Goal: Task Accomplishment & Management: Manage account settings

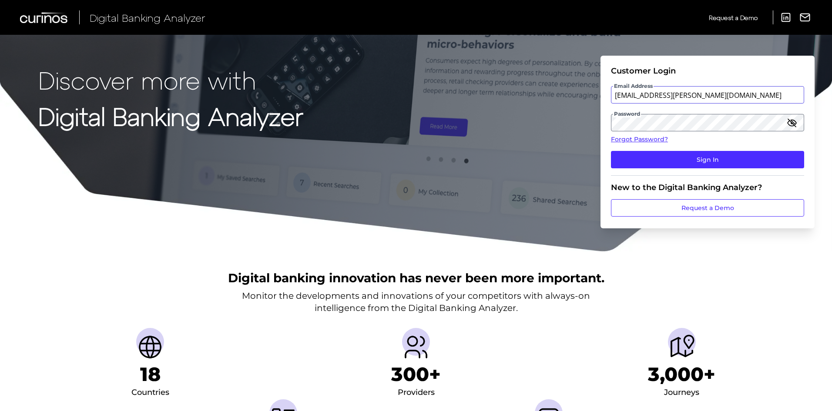
click at [696, 99] on input "[EMAIL_ADDRESS][PERSON_NAME][DOMAIN_NAME]" at bounding box center [707, 94] width 193 height 17
drag, startPoint x: 727, startPoint y: 95, endPoint x: 568, endPoint y: 101, distance: 159.7
click at [568, 101] on div "Discover more with Digital Banking Analyzer Customer Login Email Address [EMAIL…" at bounding box center [416, 126] width 832 height 252
paste input "[PERSON_NAME].[PERSON_NAME]@aexp"
type input "[PERSON_NAME][EMAIL_ADDRESS][PERSON_NAME][DOMAIN_NAME]"
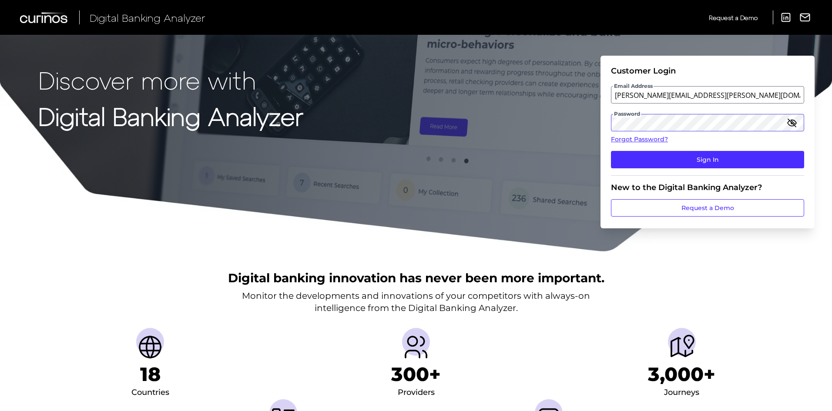
click at [571, 121] on div "Discover more with Digital Banking Analyzer Customer Login Email Address [PERSO…" at bounding box center [416, 126] width 832 height 252
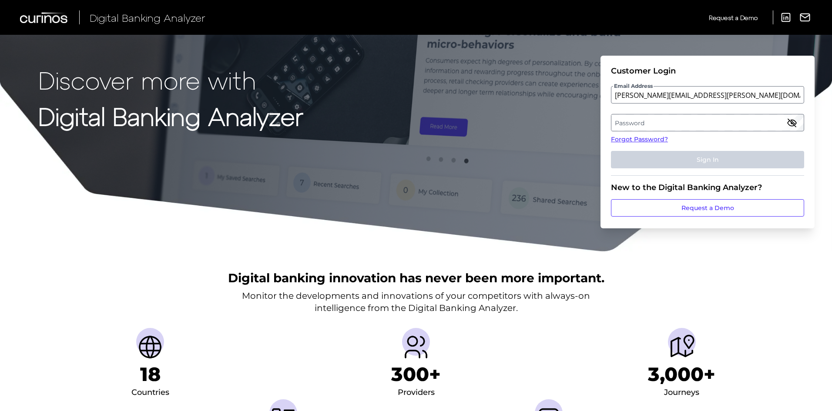
click at [658, 290] on div "Digital banking innovation has never been more important. Monitor the developme…" at bounding box center [416, 370] width 832 height 236
click at [650, 137] on link "Forgot Password?" at bounding box center [707, 139] width 193 height 9
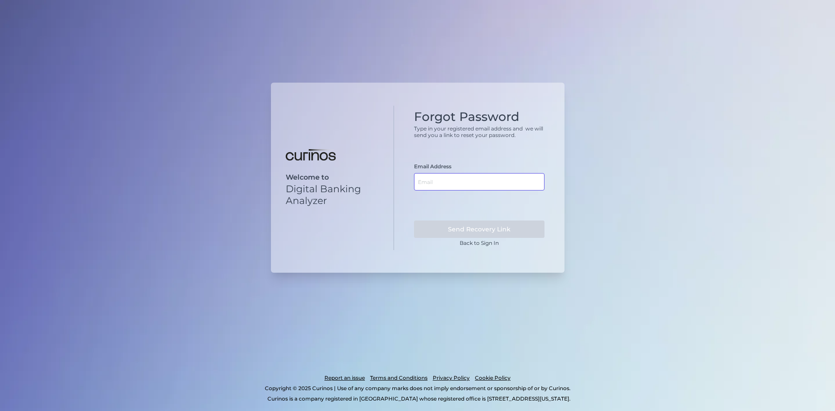
click at [457, 184] on input "text" at bounding box center [479, 181] width 130 height 17
paste input "[PERSON_NAME][EMAIL_ADDRESS][PERSON_NAME][DOMAIN_NAME]"
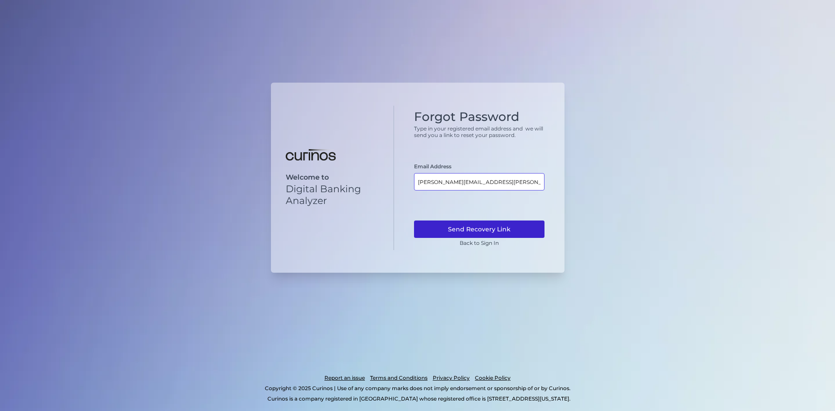
type input "[PERSON_NAME][EMAIL_ADDRESS][PERSON_NAME][DOMAIN_NAME]"
click at [489, 224] on button "Send Recovery Link" at bounding box center [479, 229] width 130 height 17
